Goal: Information Seeking & Learning: Learn about a topic

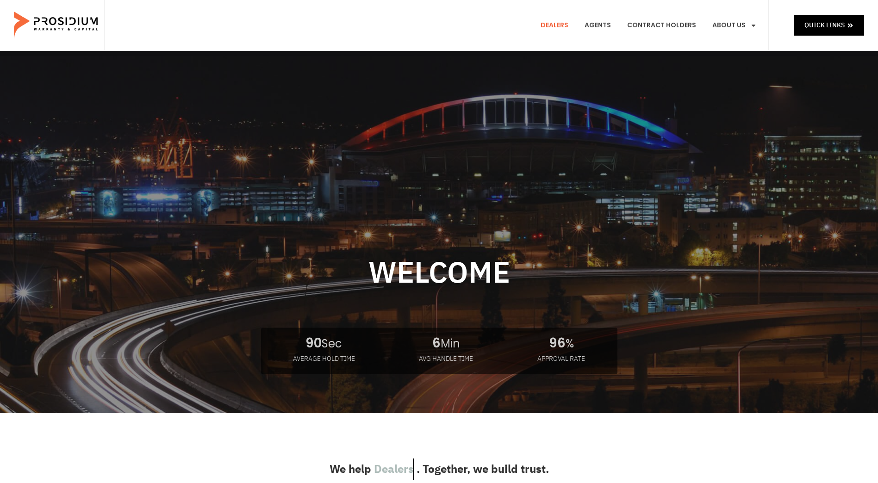
click at [560, 25] on link "Dealers" at bounding box center [554, 25] width 42 height 34
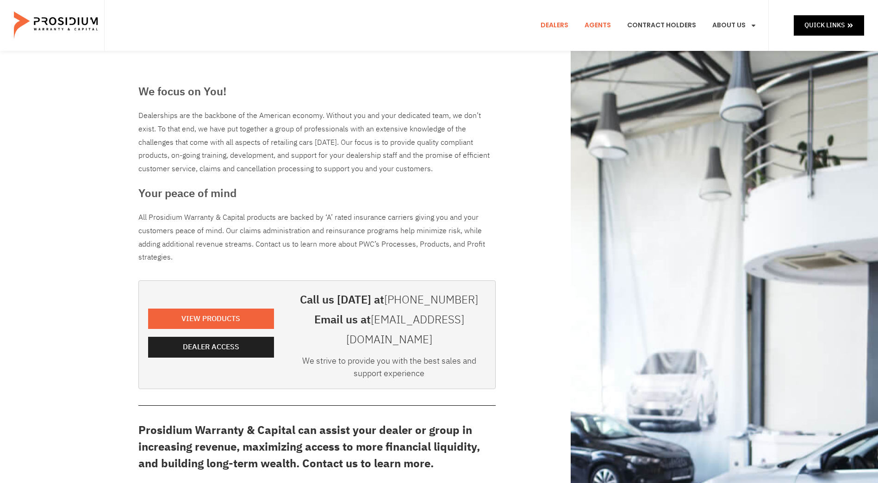
click at [603, 28] on link "Agents" at bounding box center [597, 25] width 40 height 34
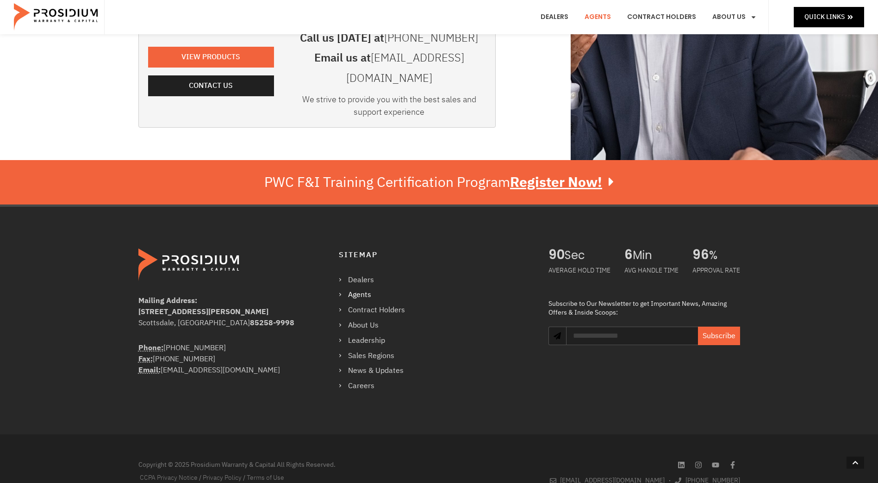
scroll to position [297, 0]
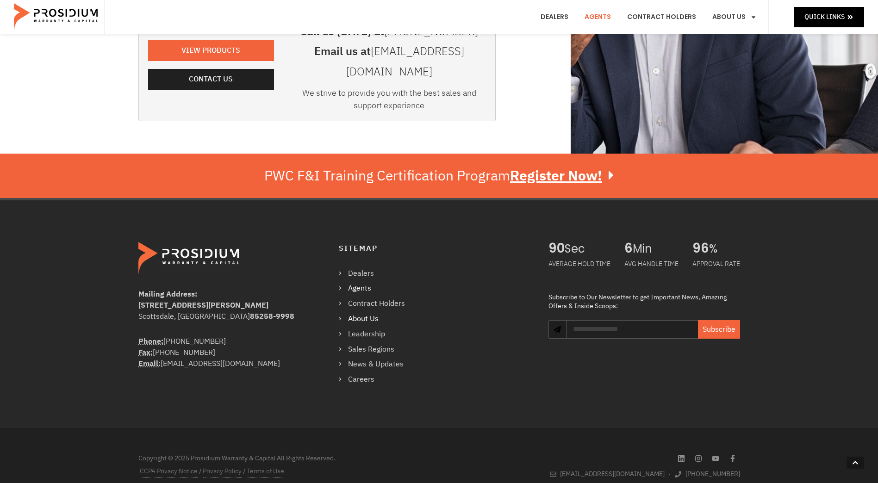
click at [341, 312] on link "About Us" at bounding box center [376, 318] width 75 height 13
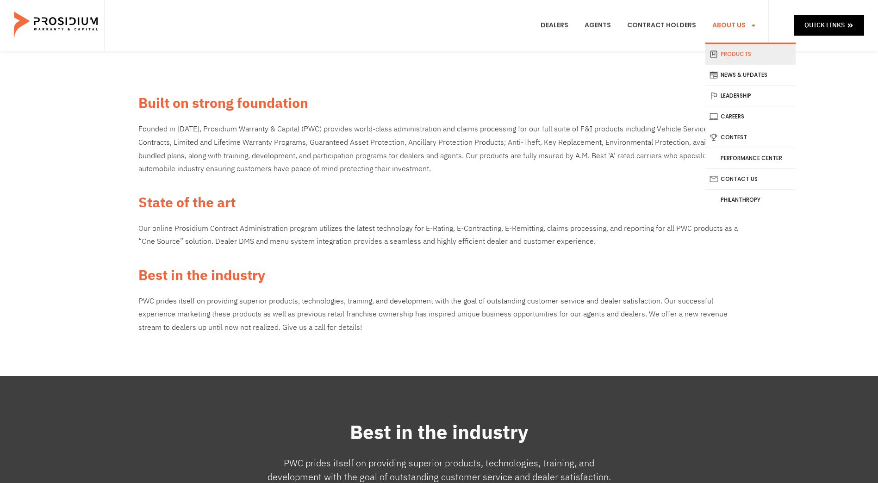
click at [756, 52] on link "Products" at bounding box center [750, 54] width 90 height 20
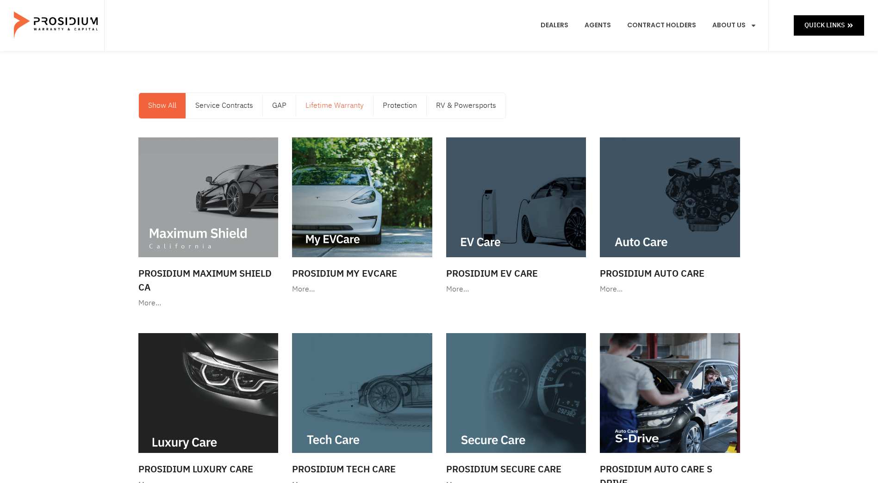
click at [332, 107] on link "Lifetime Warranty" at bounding box center [334, 105] width 77 height 25
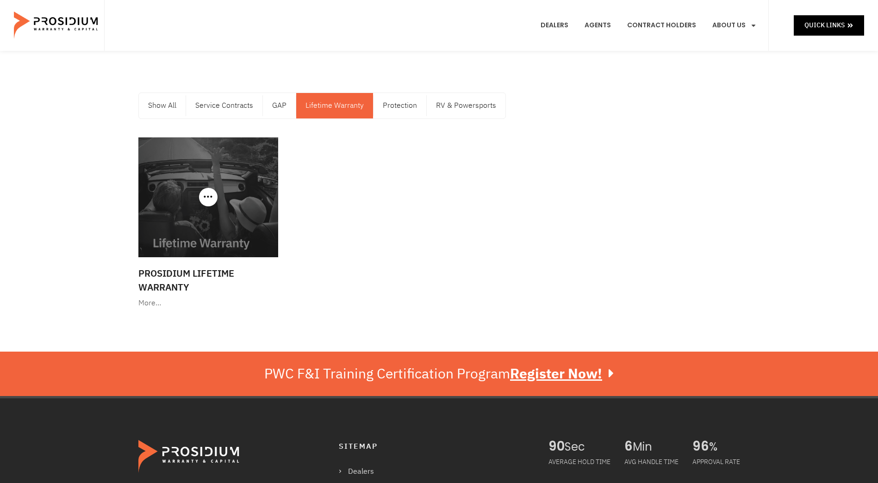
click at [157, 289] on h3 "Prosidium Lifetime Warranty" at bounding box center [208, 280] width 140 height 28
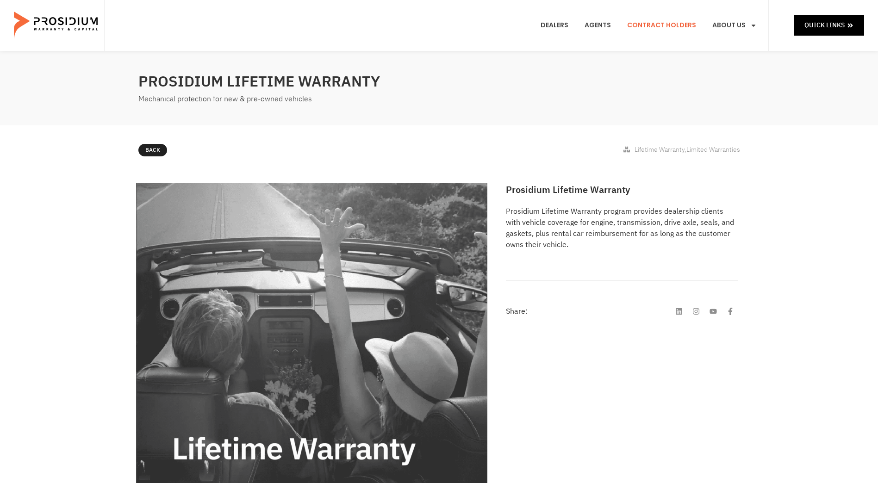
click at [684, 25] on link "Contract Holders" at bounding box center [661, 25] width 83 height 34
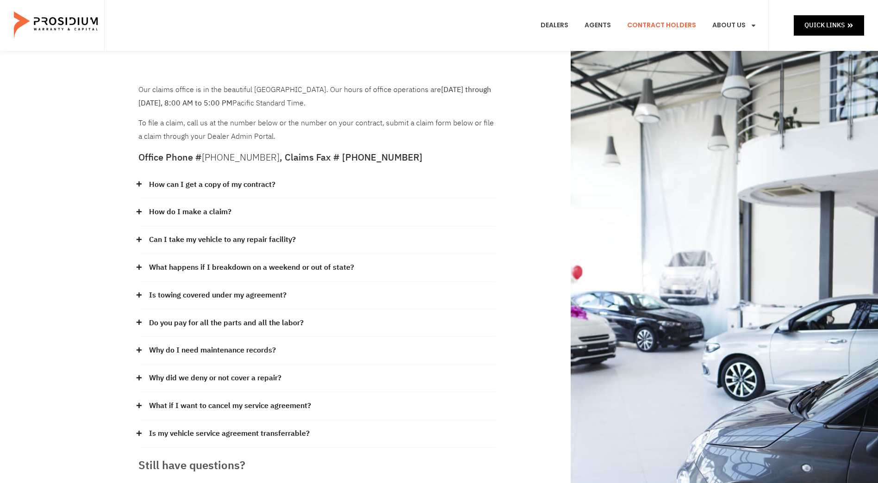
click at [138, 239] on icon at bounding box center [138, 239] width 5 height 5
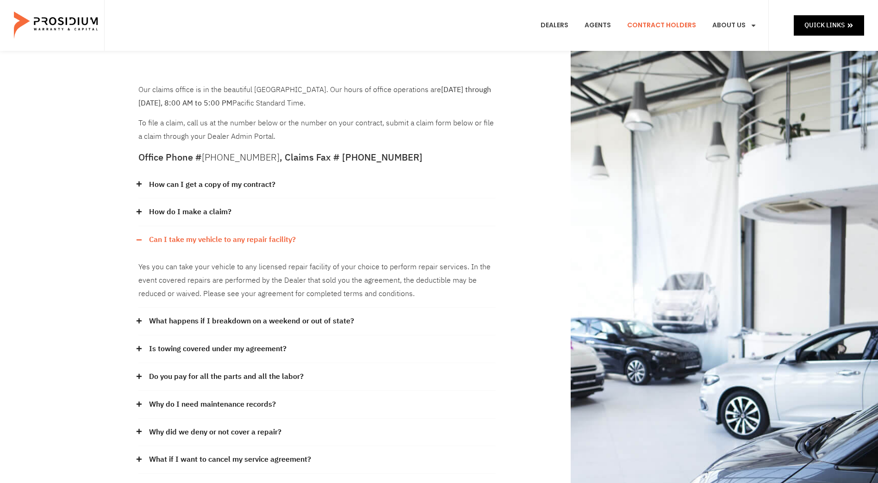
click at [138, 346] on icon at bounding box center [138, 348] width 5 height 5
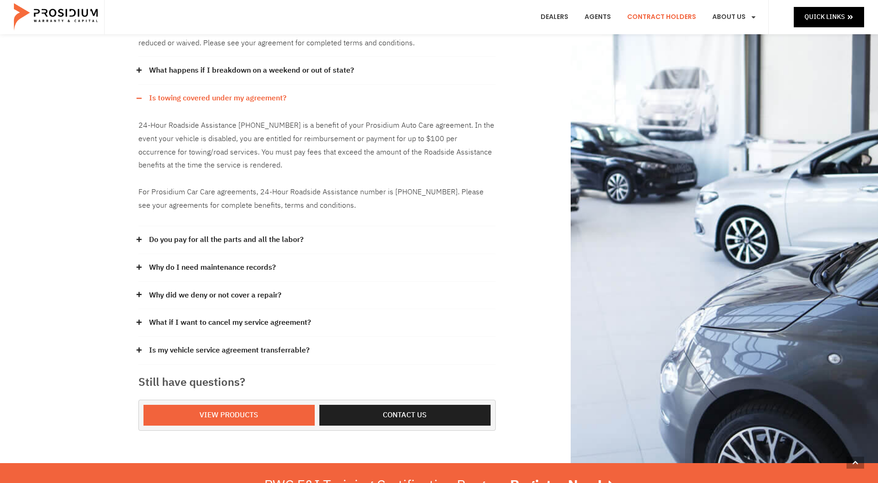
scroll to position [278, 0]
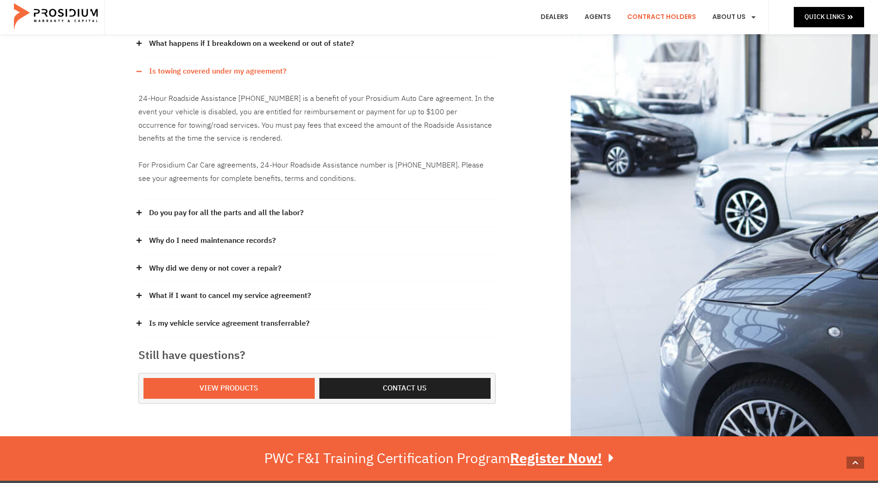
click at [140, 211] on icon at bounding box center [139, 213] width 6 height 6
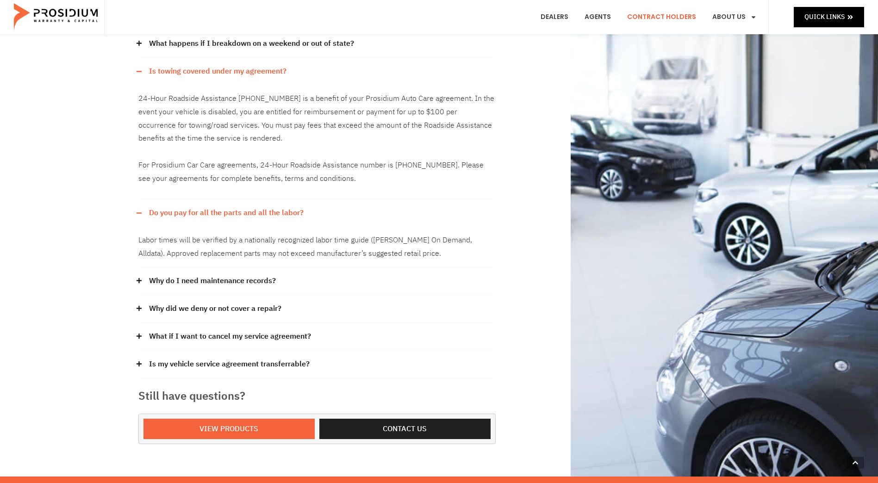
click at [142, 334] on span at bounding box center [141, 336] width 6 height 7
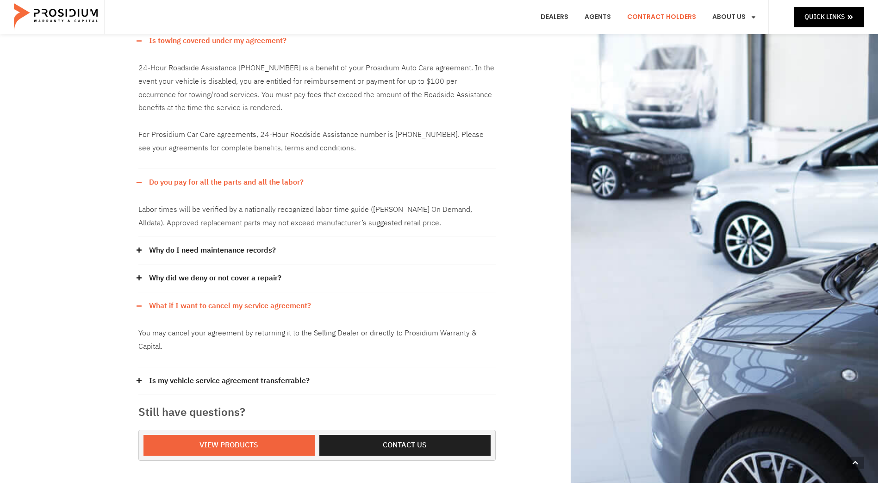
scroll to position [324, 0]
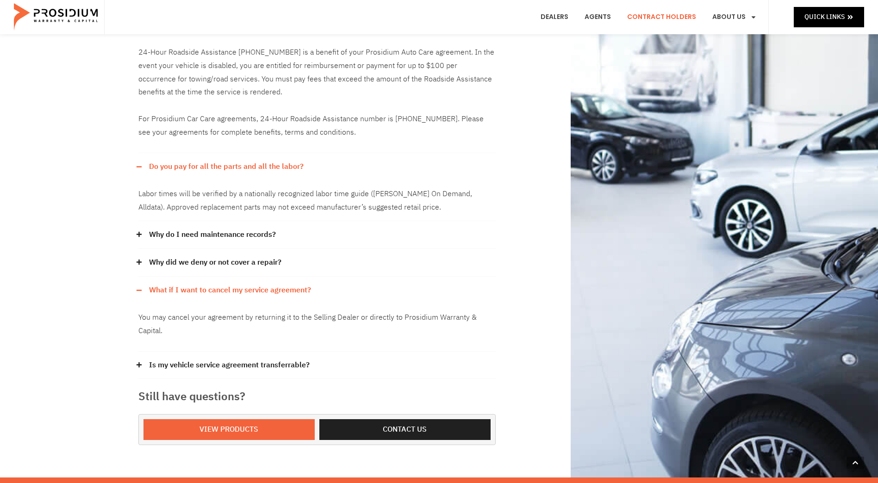
click at [141, 362] on icon at bounding box center [139, 365] width 6 height 6
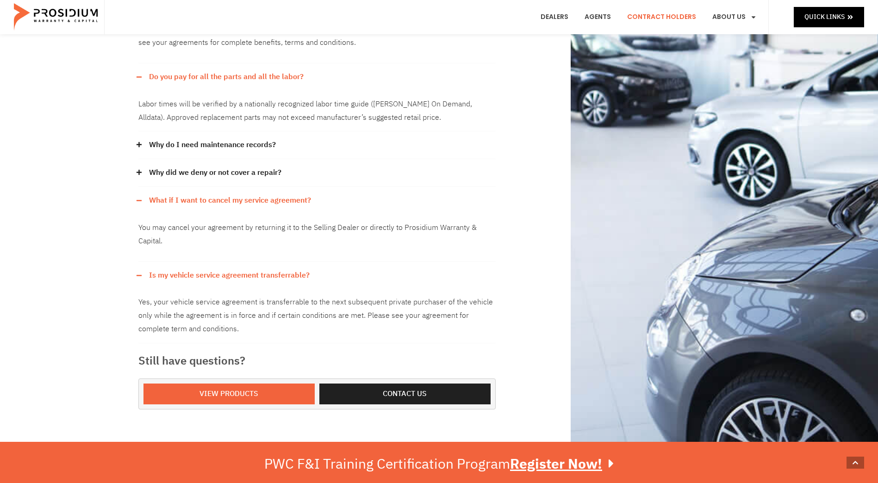
scroll to position [416, 0]
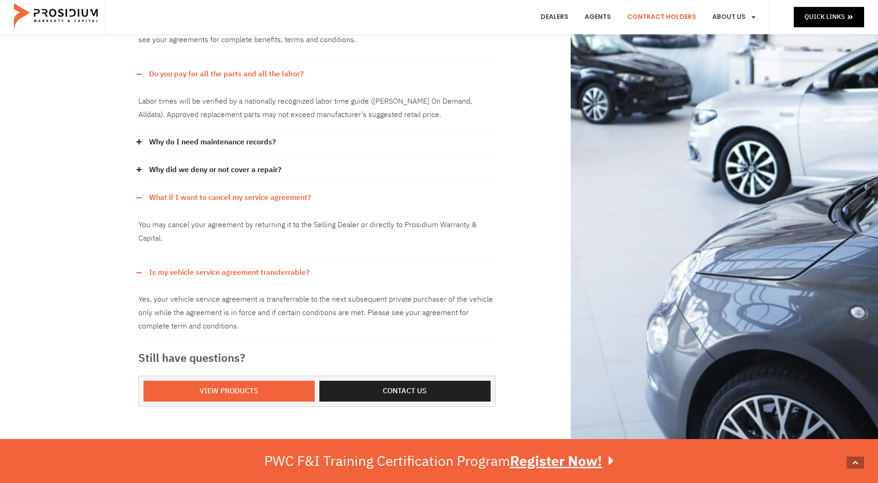
click at [282, 334] on div "Yes, your vehicle service agreement is transferrable to the next subsequent pri…" at bounding box center [316, 313] width 357 height 54
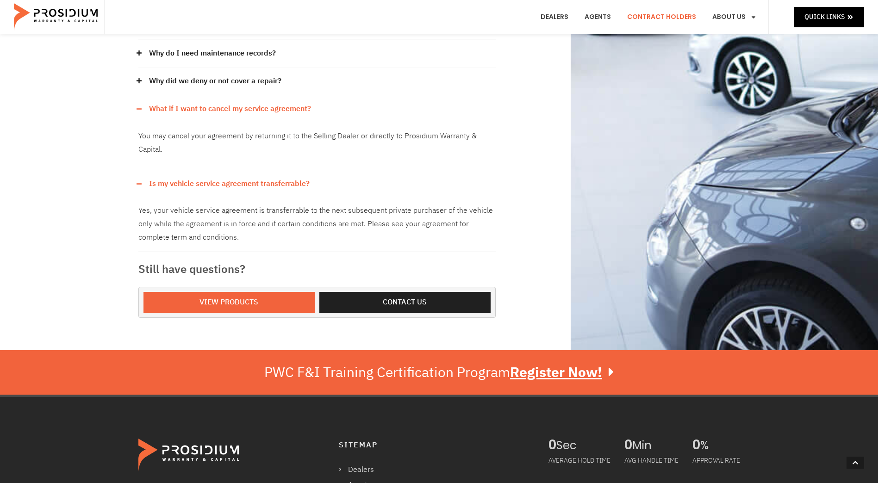
scroll to position [509, 0]
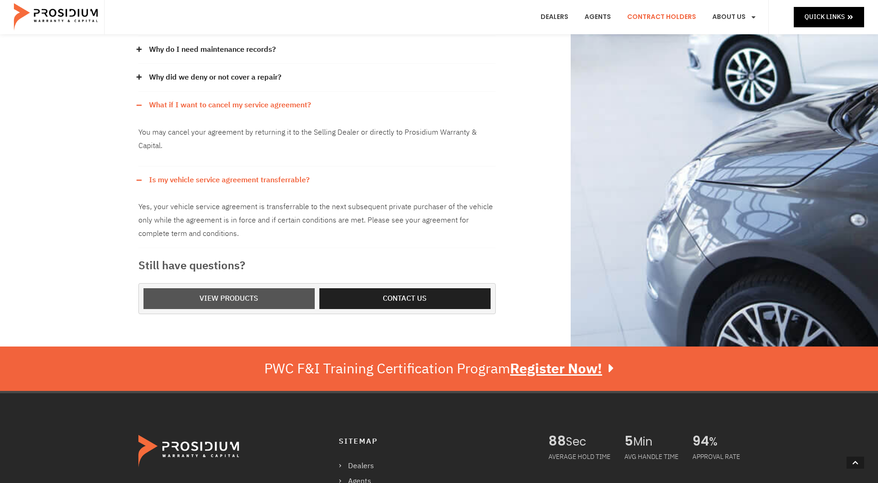
click at [247, 295] on span "View Products" at bounding box center [228, 298] width 59 height 13
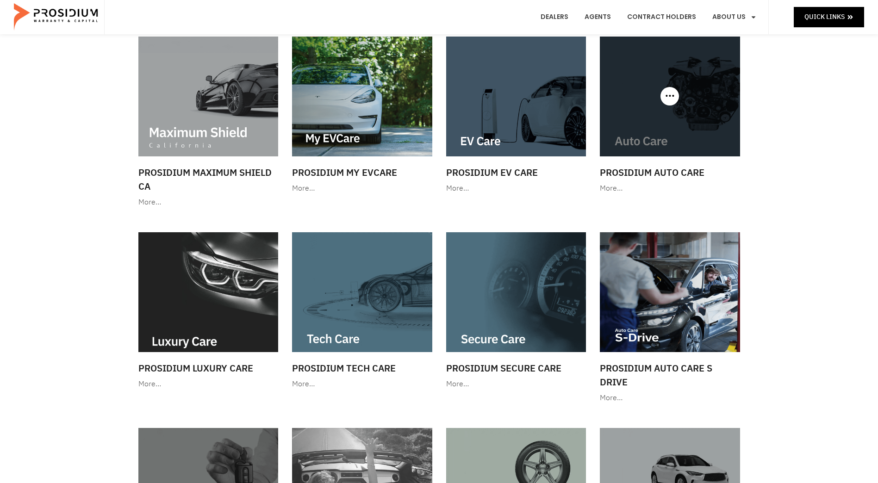
scroll to position [93, 0]
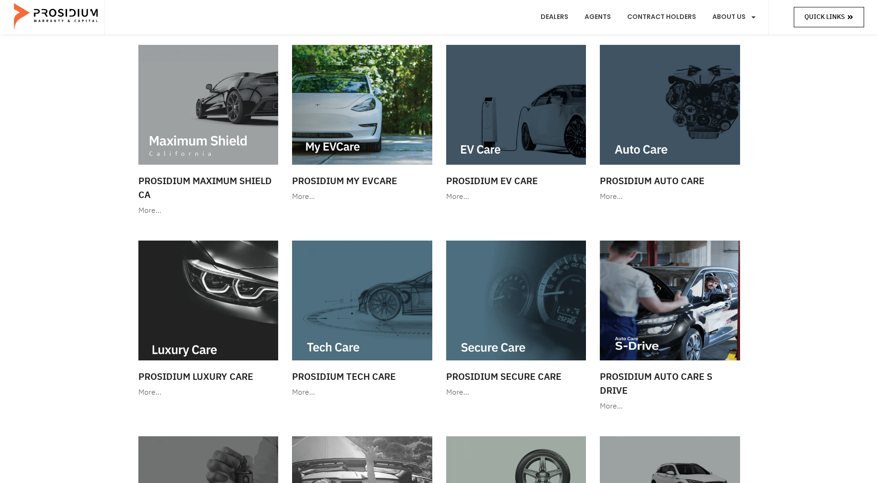
click at [829, 18] on span "Quick Links" at bounding box center [824, 17] width 40 height 12
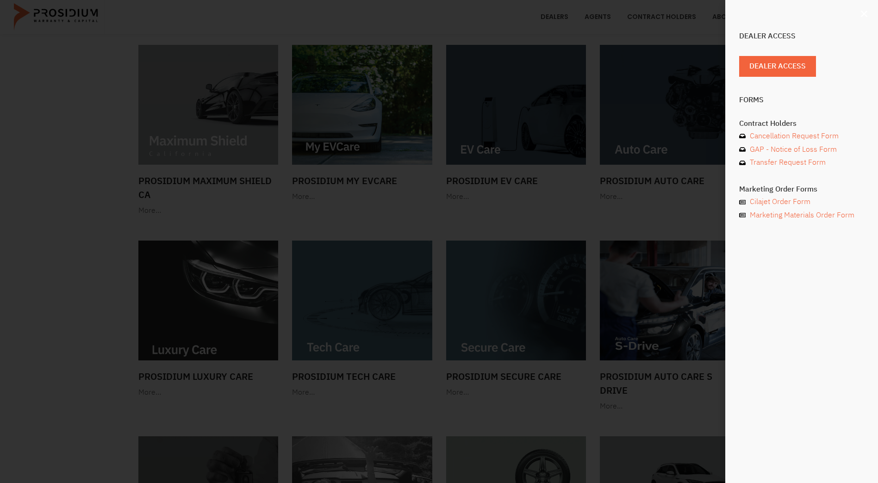
click at [866, 12] on use "Close" at bounding box center [863, 14] width 6 height 6
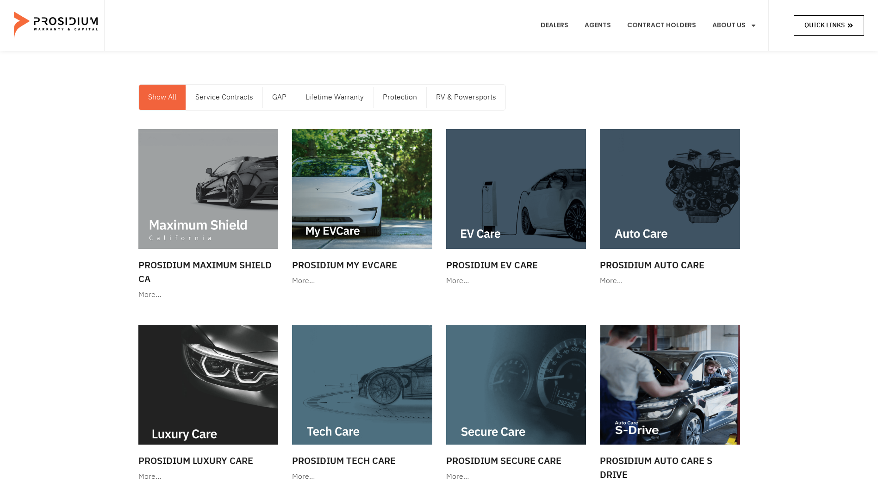
scroll to position [0, 0]
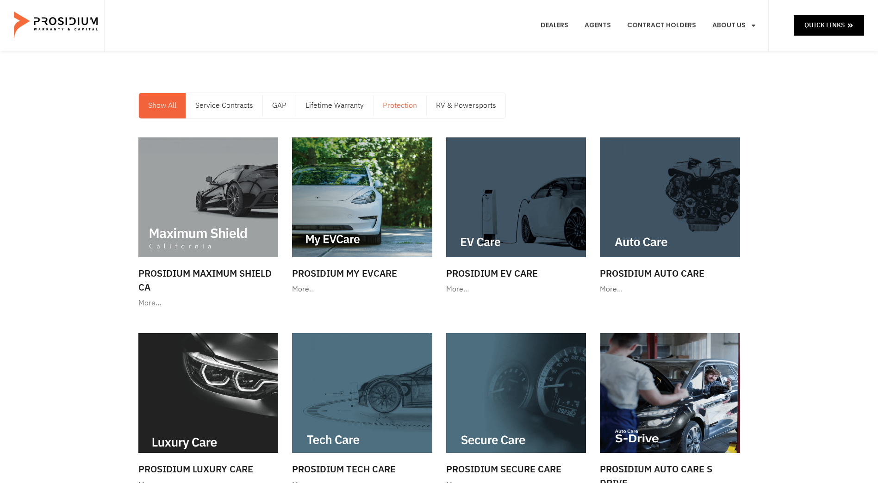
click at [398, 105] on link "Protection" at bounding box center [399, 105] width 53 height 25
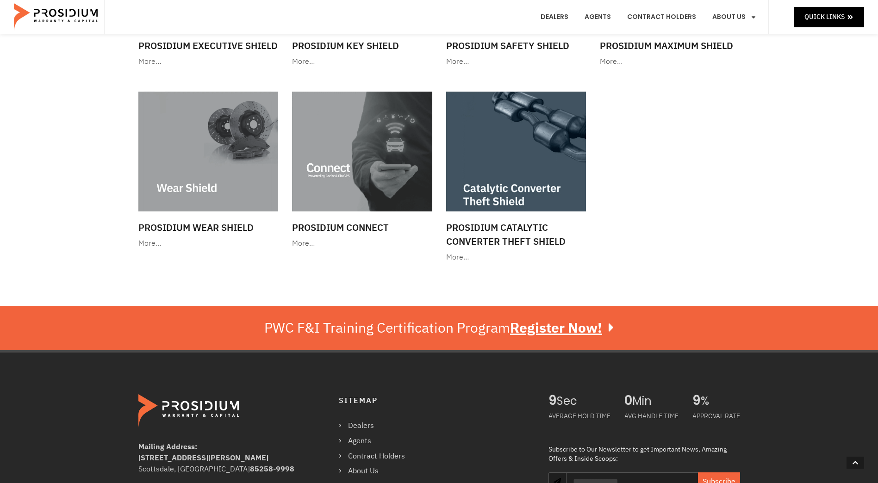
scroll to position [555, 0]
